Goal: Go to known website: Go to known website

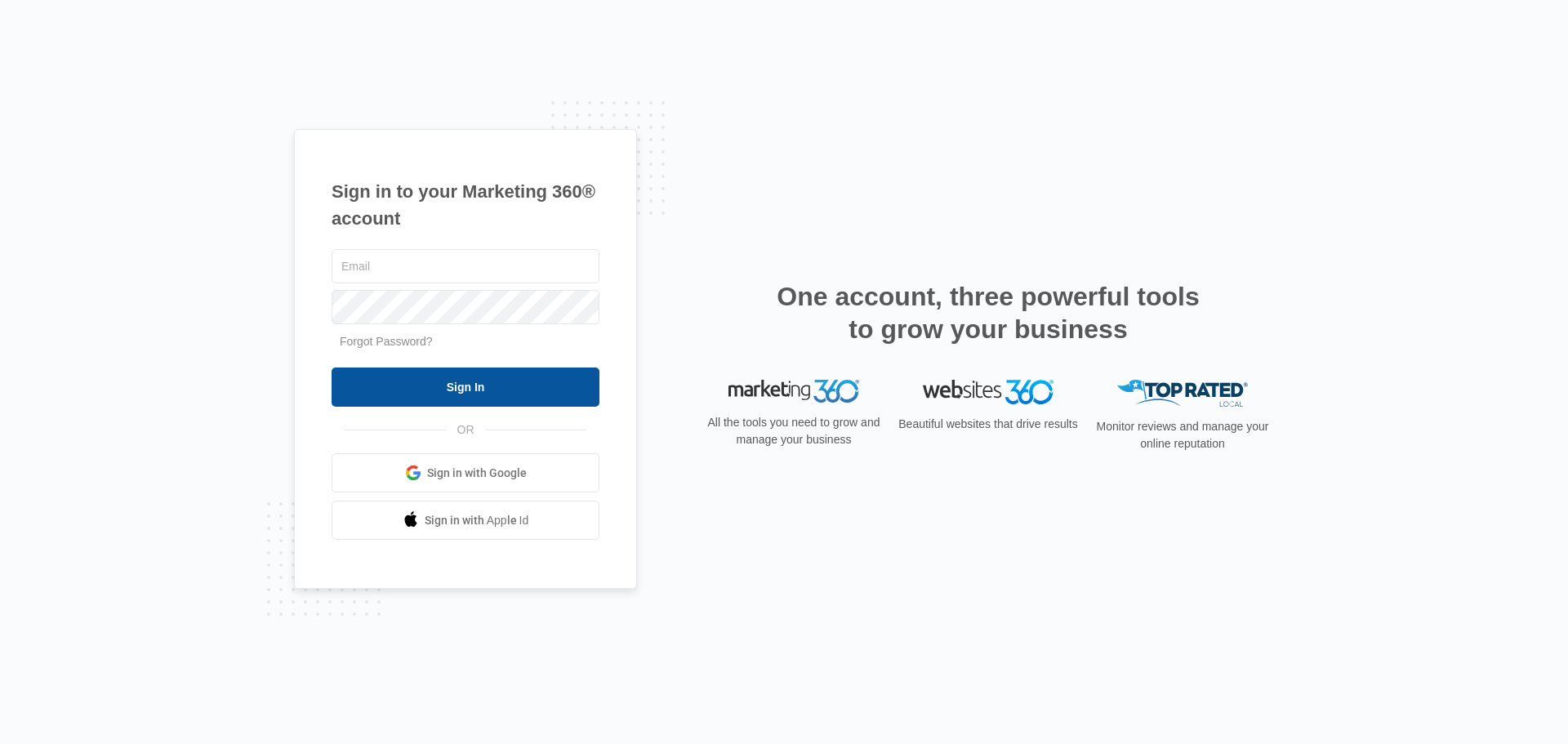
type input "[EMAIL_ADDRESS][DOMAIN_NAME]"
click at [436, 390] on input "Sign In" at bounding box center [466, 387] width 268 height 39
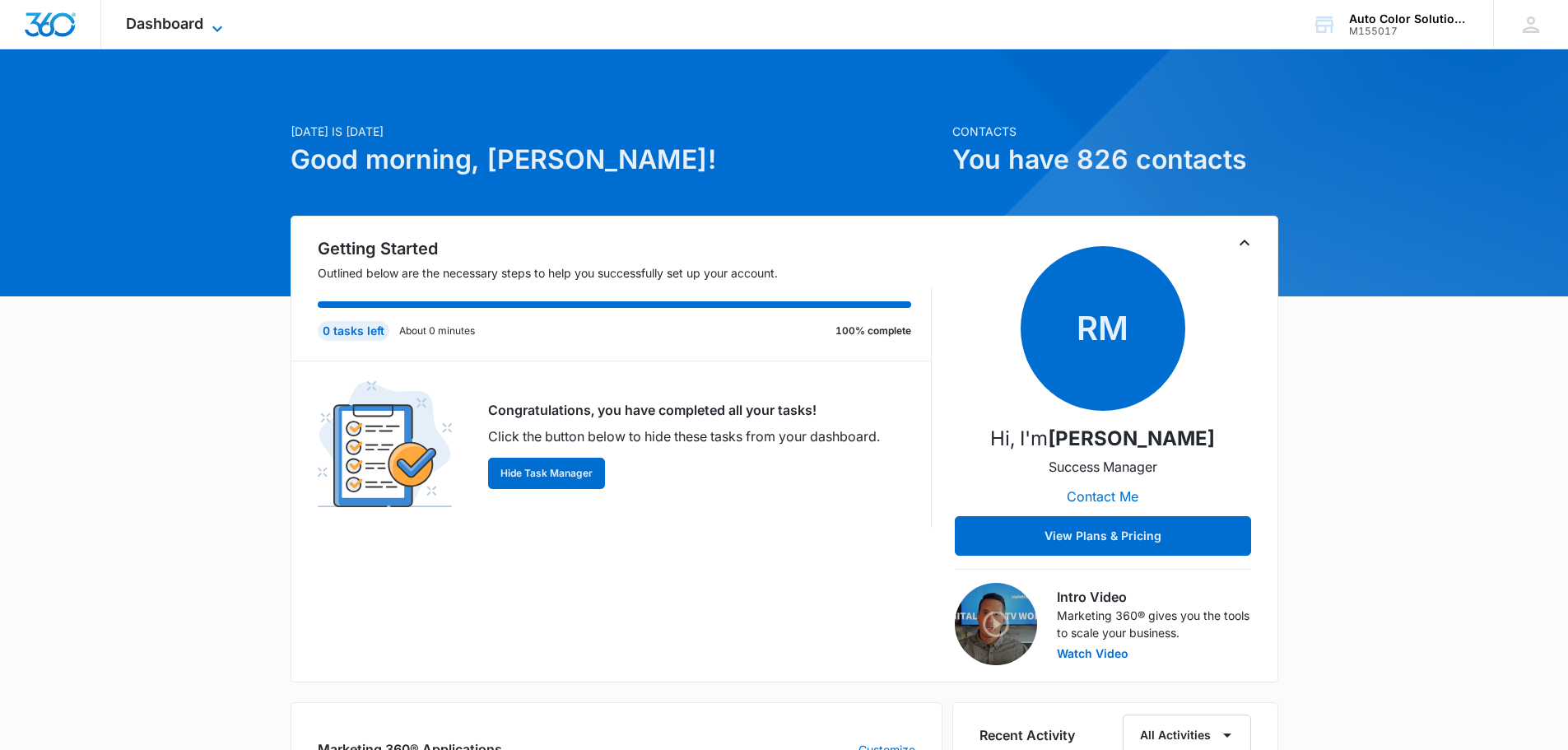
click at [197, 18] on span "Dashboard" at bounding box center [165, 23] width 78 height 17
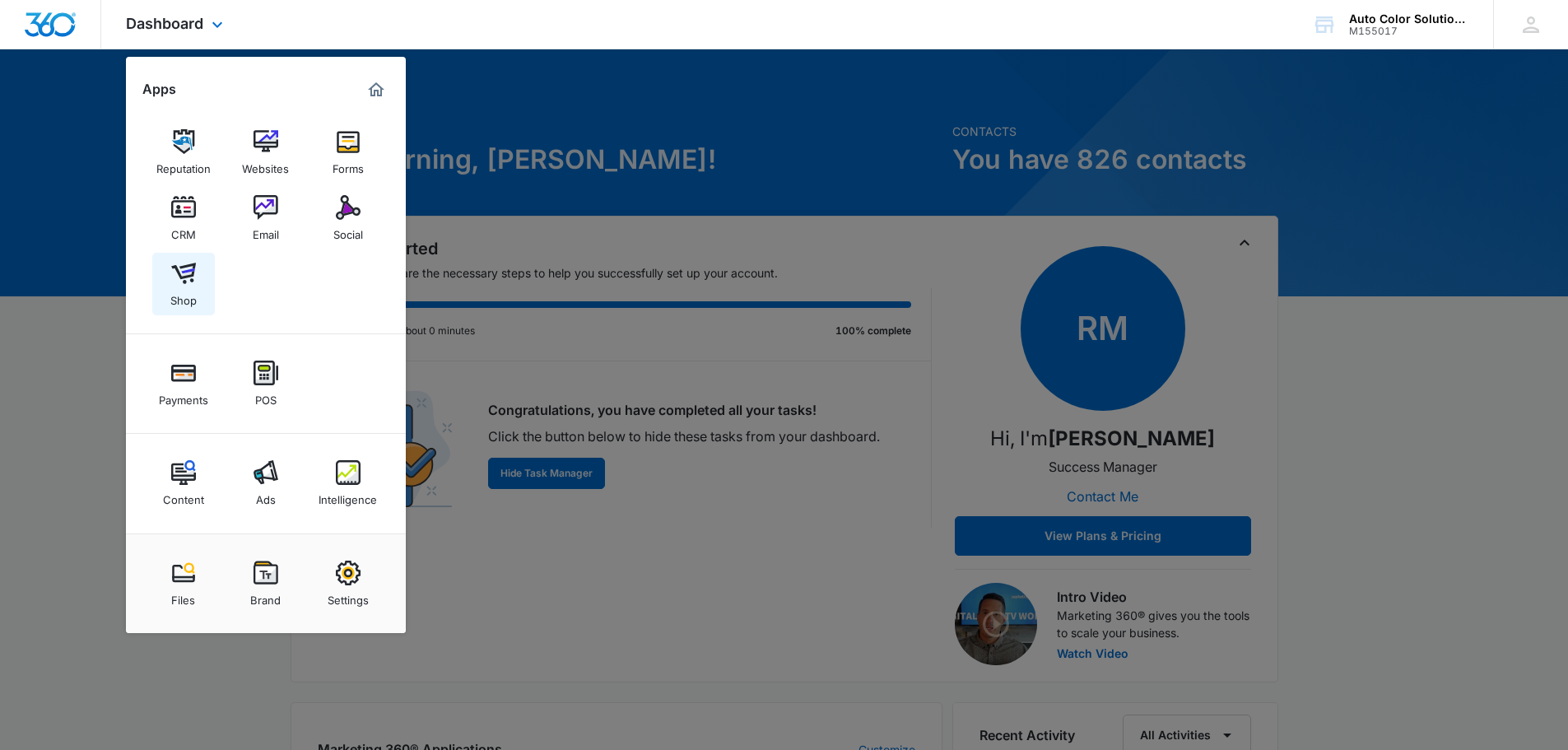
click at [184, 271] on img at bounding box center [183, 273] width 25 height 25
